Goal: Task Accomplishment & Management: Manage account settings

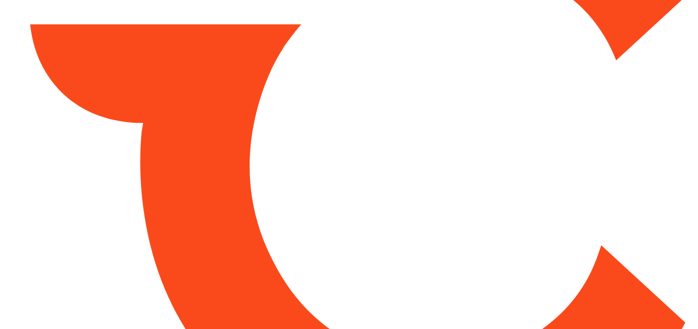
type input "*****"
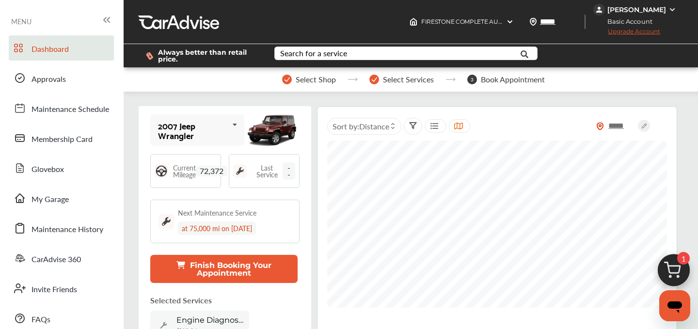
click at [642, 33] on span "Upgrade Account" at bounding box center [626, 34] width 67 height 12
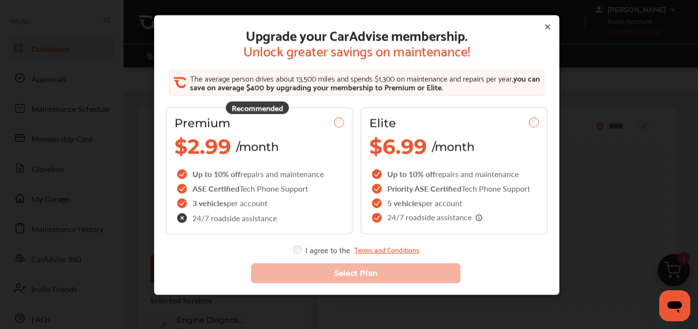
click at [135, 138] on div "Upgrade your CarAdvise membership. Unlock greater savings on maintenance! The a…" at bounding box center [356, 172] width 713 height 345
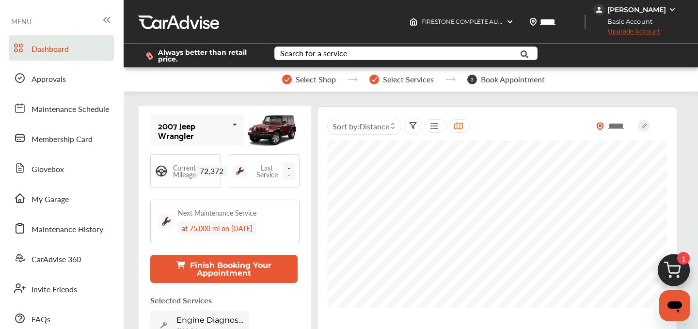
click at [646, 31] on span "Upgrade Account" at bounding box center [626, 34] width 67 height 12
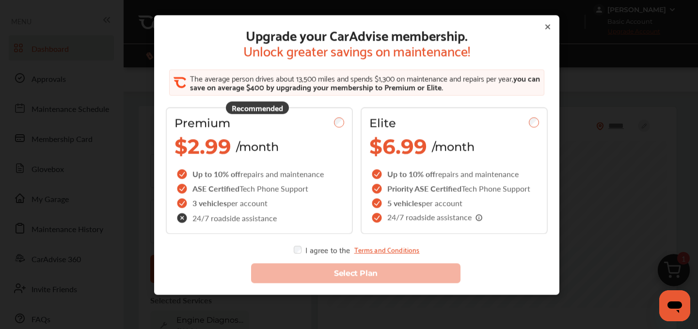
click at [70, 65] on div "Upgrade your CarAdvise membership. Unlock greater savings on maintenance! The a…" at bounding box center [356, 172] width 713 height 345
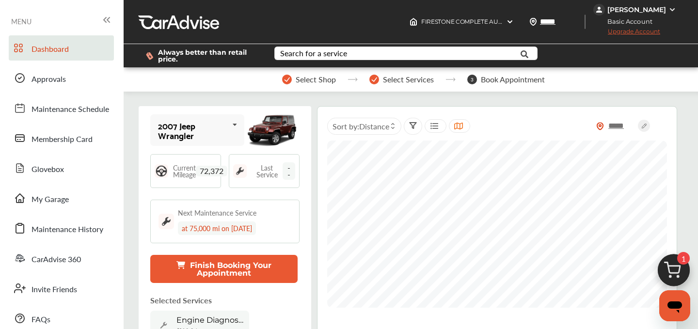
click at [642, 9] on div "[PERSON_NAME]" at bounding box center [636, 9] width 59 height 9
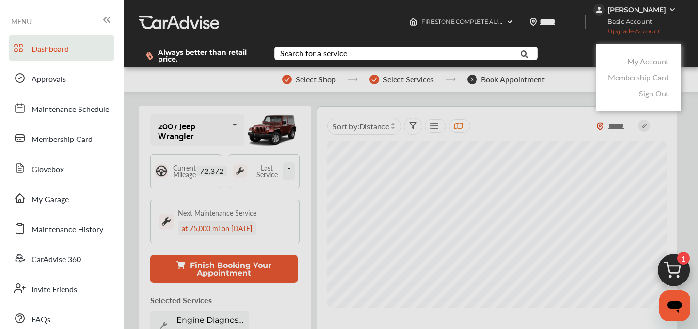
click at [639, 62] on link "My Account" at bounding box center [648, 61] width 42 height 11
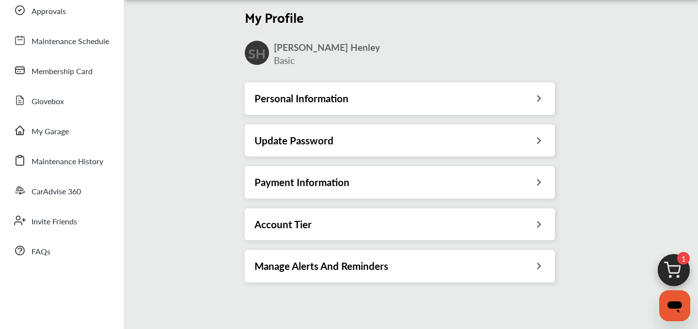
scroll to position [67, 0]
click at [310, 223] on div "Account Tier" at bounding box center [399, 225] width 291 height 13
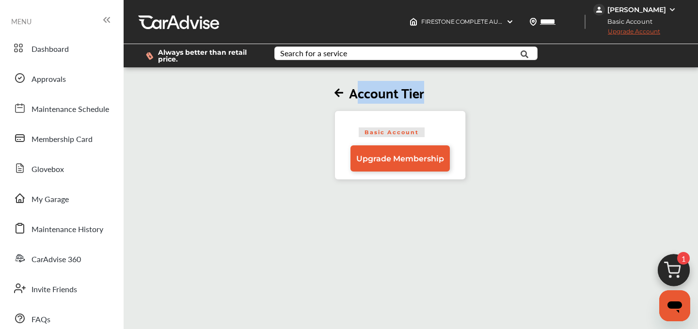
drag, startPoint x: 426, startPoint y: 92, endPoint x: 355, endPoint y: 87, distance: 70.5
click at [355, 87] on h2 "Account Tier" at bounding box center [399, 92] width 131 height 17
drag, startPoint x: 349, startPoint y: 88, endPoint x: 430, endPoint y: 94, distance: 81.1
click at [430, 94] on h2 "Account Tier" at bounding box center [399, 92] width 131 height 17
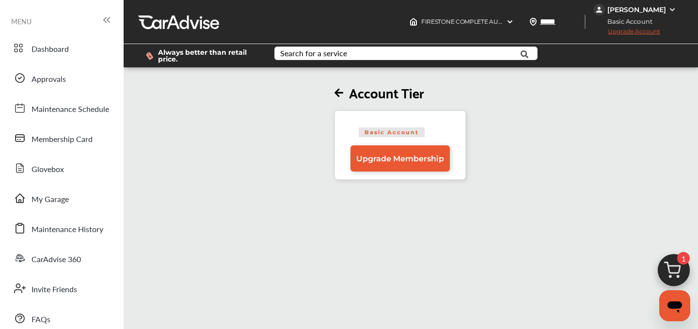
click at [634, 10] on div "[PERSON_NAME]" at bounding box center [636, 9] width 59 height 9
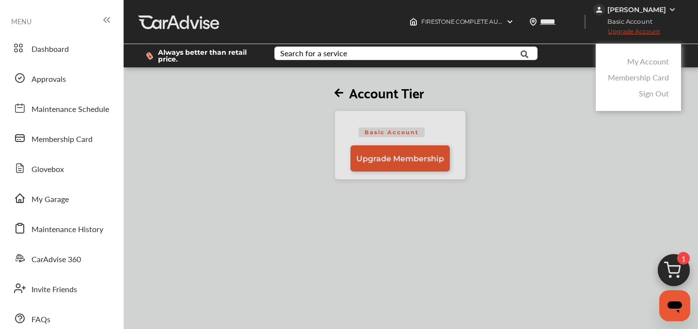
click at [652, 60] on link "My Account" at bounding box center [648, 61] width 42 height 11
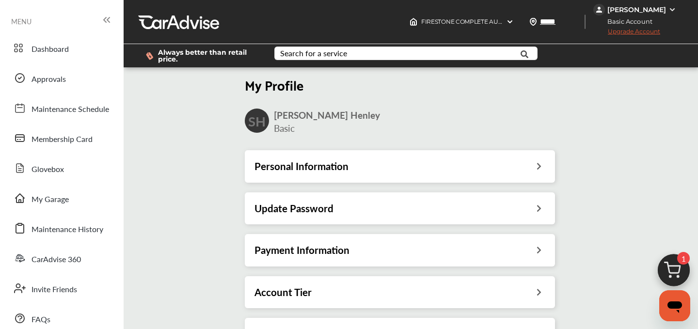
click at [640, 13] on div "[PERSON_NAME]" at bounding box center [636, 9] width 59 height 9
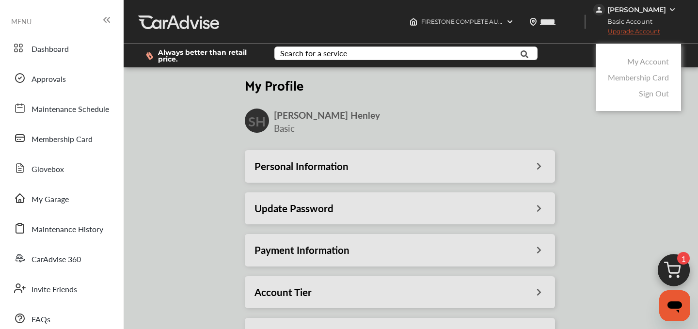
click at [300, 254] on div at bounding box center [349, 189] width 698 height 378
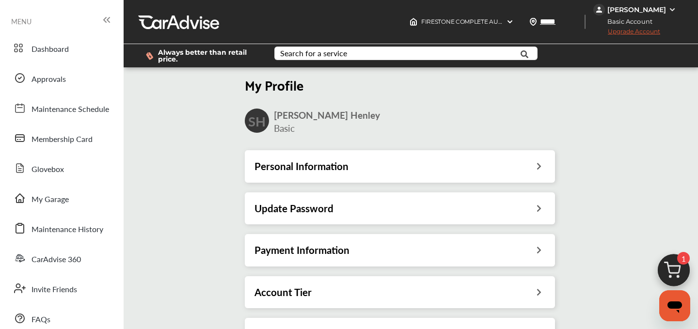
click at [305, 253] on h3 "Payment Information" at bounding box center [301, 250] width 95 height 13
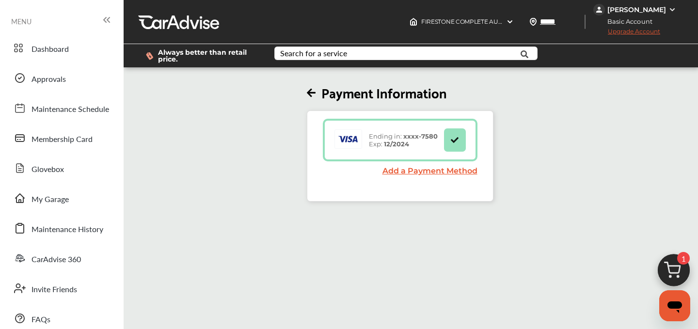
click at [650, 33] on span "Upgrade Account" at bounding box center [626, 34] width 67 height 12
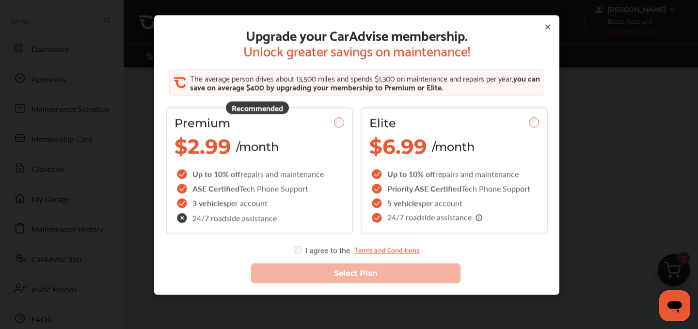
click at [547, 26] on icon at bounding box center [548, 27] width 8 height 8
